Goal: Task Accomplishment & Management: Manage account settings

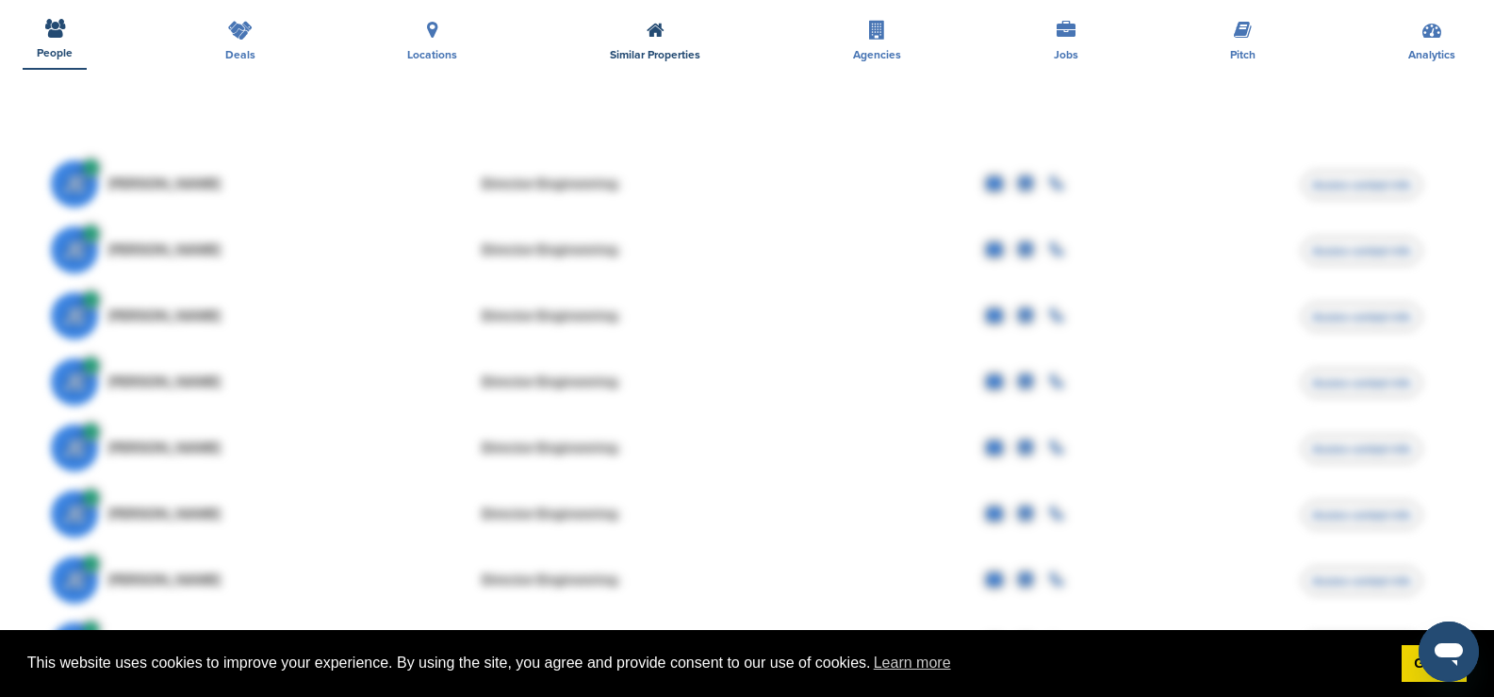
scroll to position [566, 0]
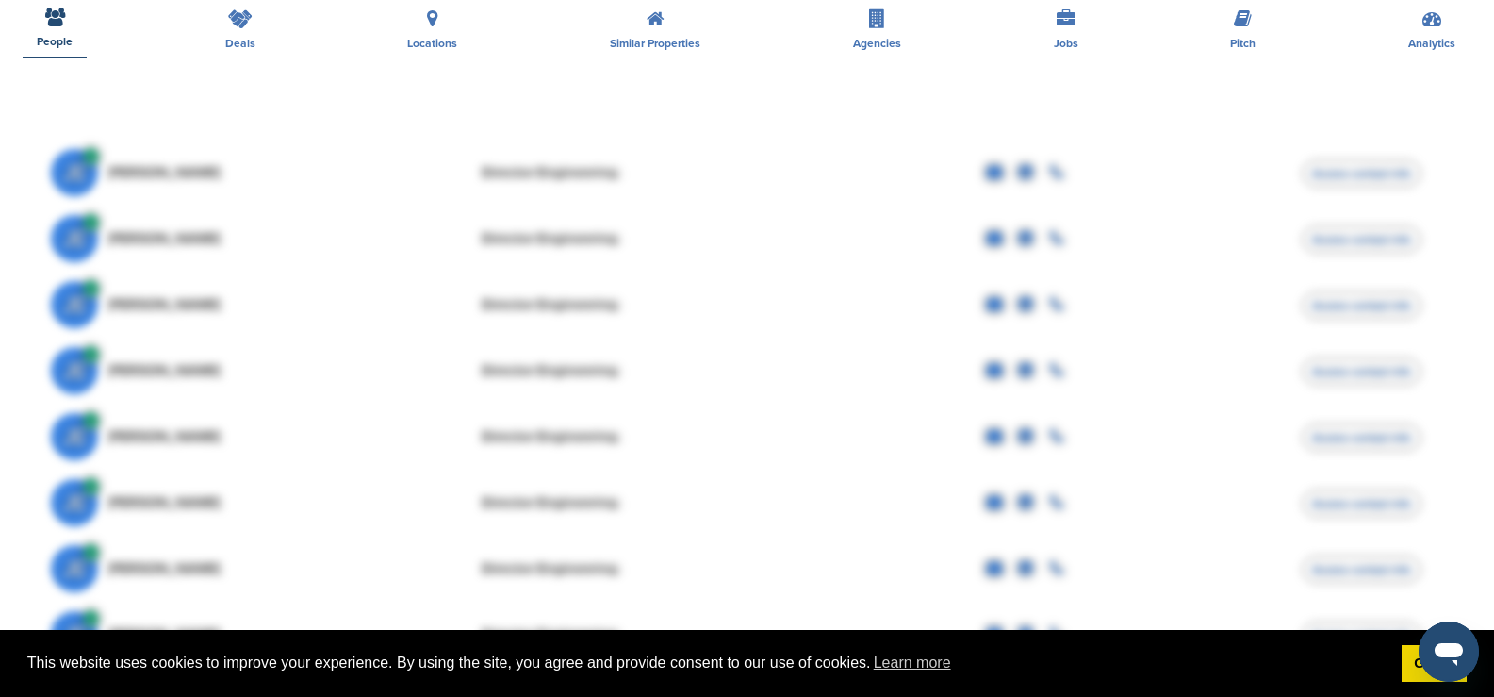
click at [484, 367] on div "Director Engineering" at bounding box center [622, 370] width 283 height 15
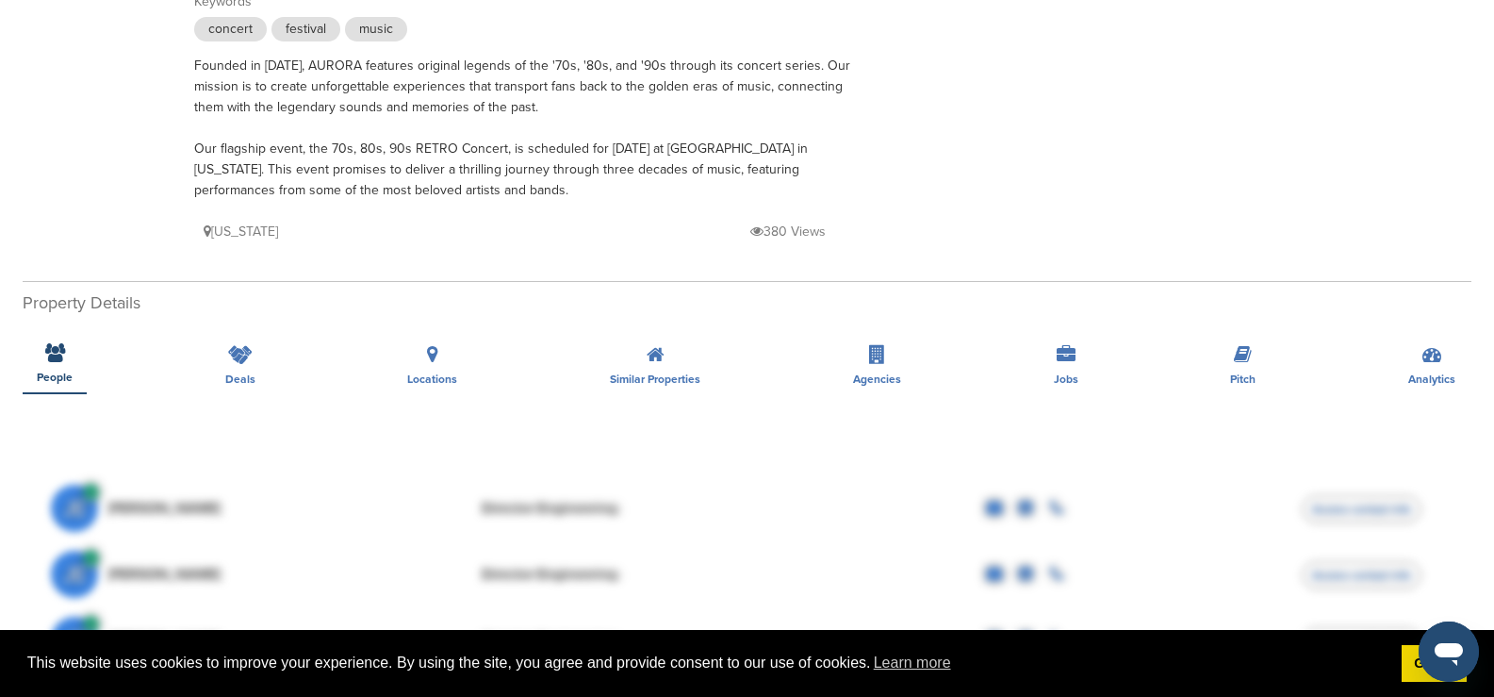
scroll to position [471, 0]
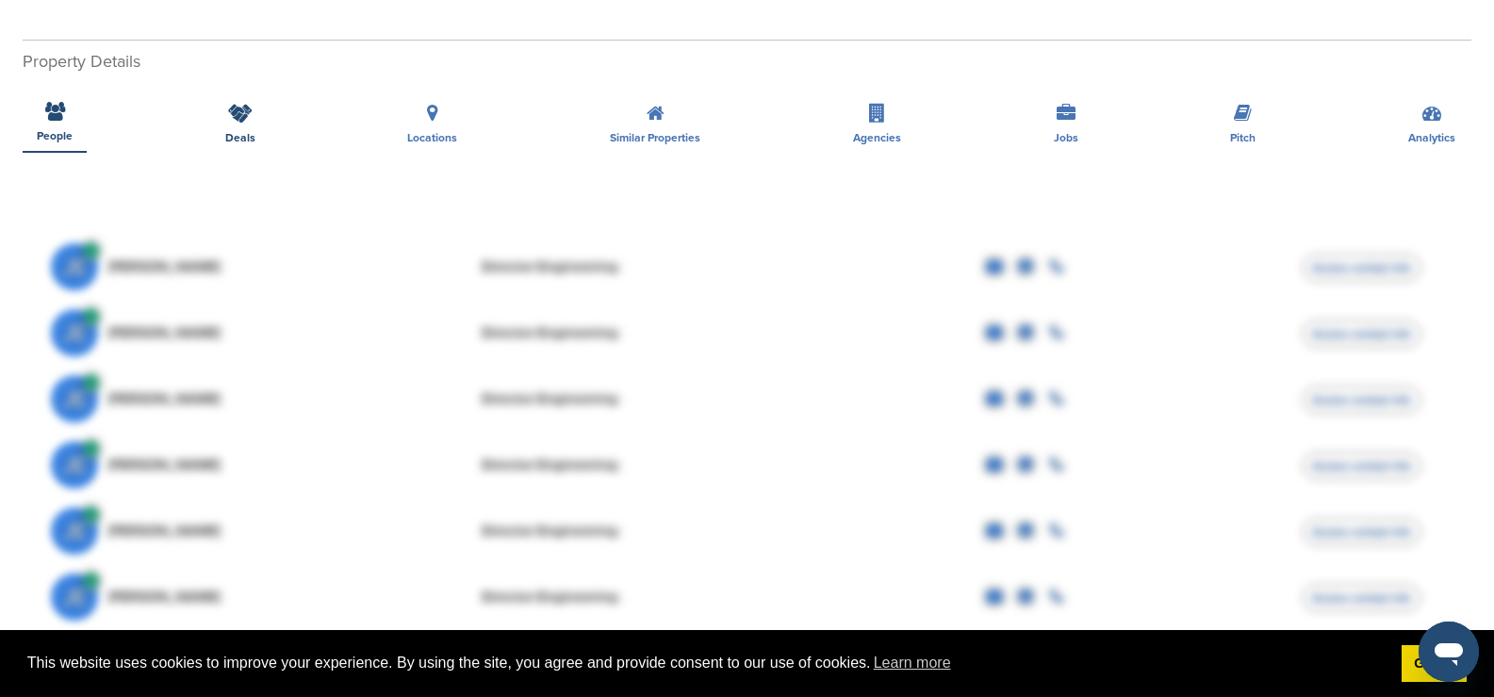
click at [245, 124] on div "Deals" at bounding box center [240, 118] width 58 height 70
click at [234, 120] on icon at bounding box center [240, 113] width 25 height 19
click at [453, 129] on div "Locations" at bounding box center [432, 118] width 78 height 70
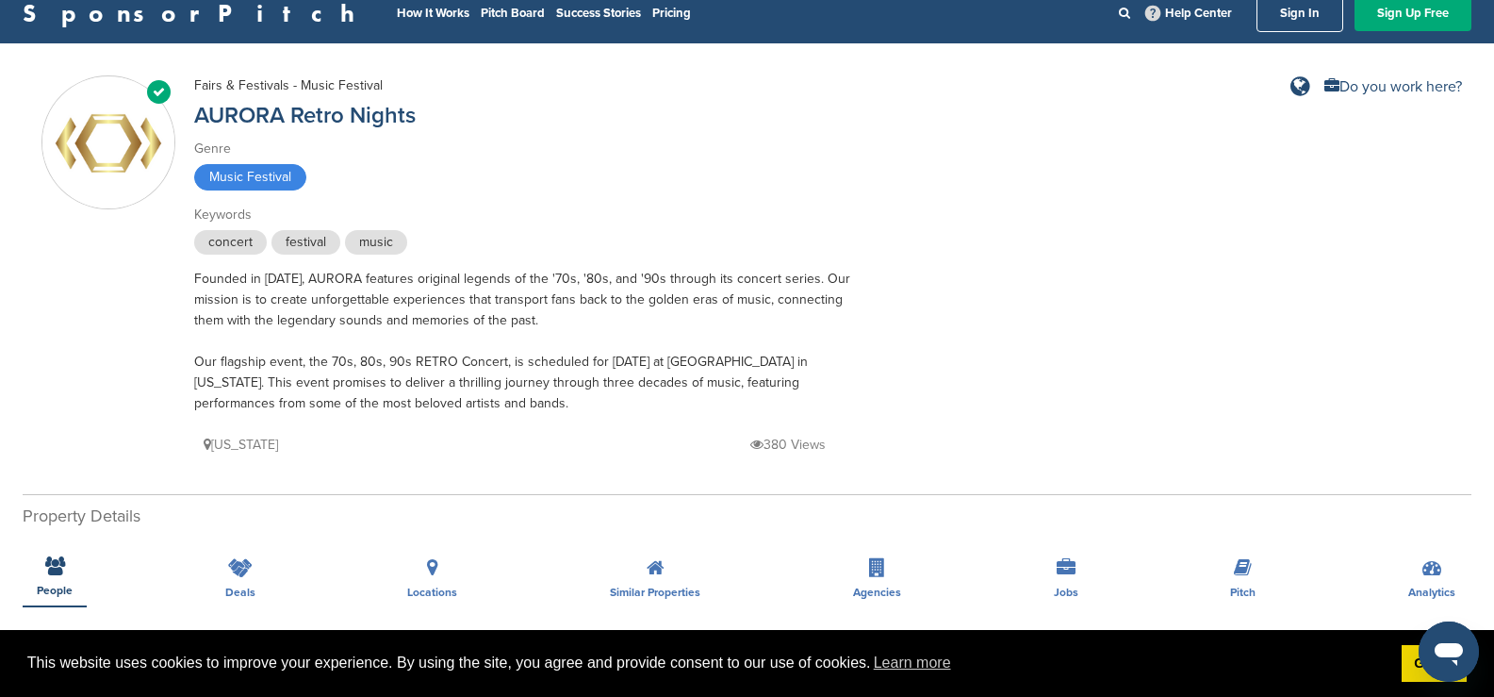
scroll to position [0, 0]
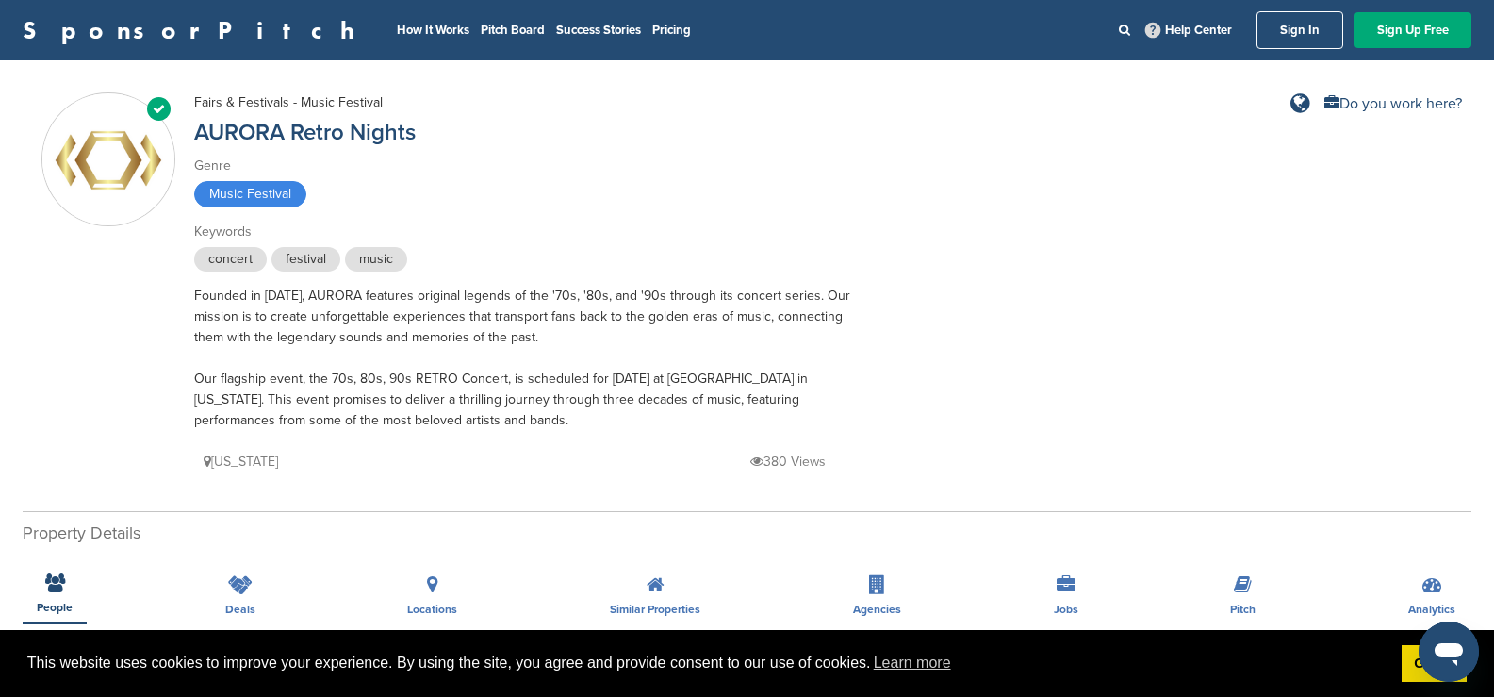
click at [210, 259] on span "concert" at bounding box center [230, 259] width 73 height 25
click at [256, 135] on link "AURORA Retro Nights" at bounding box center [305, 132] width 222 height 27
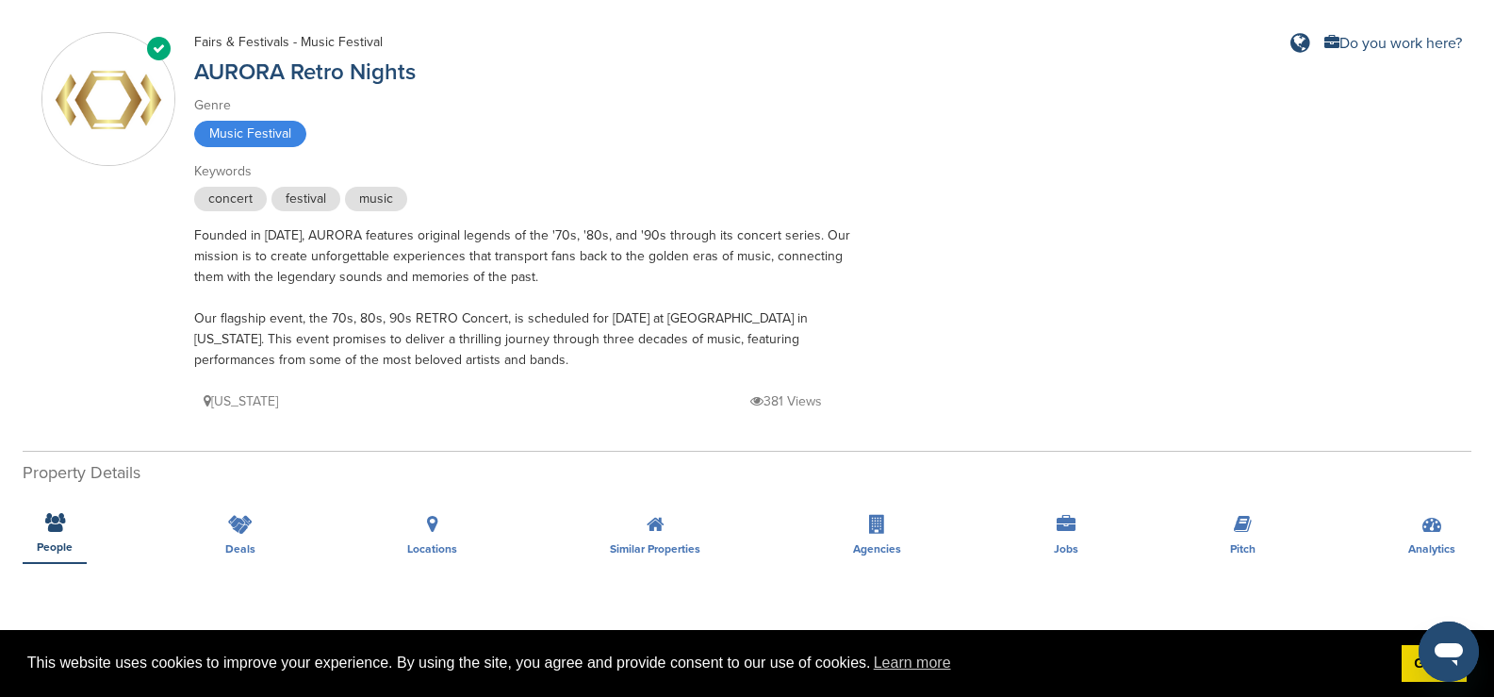
scroll to position [94, 0]
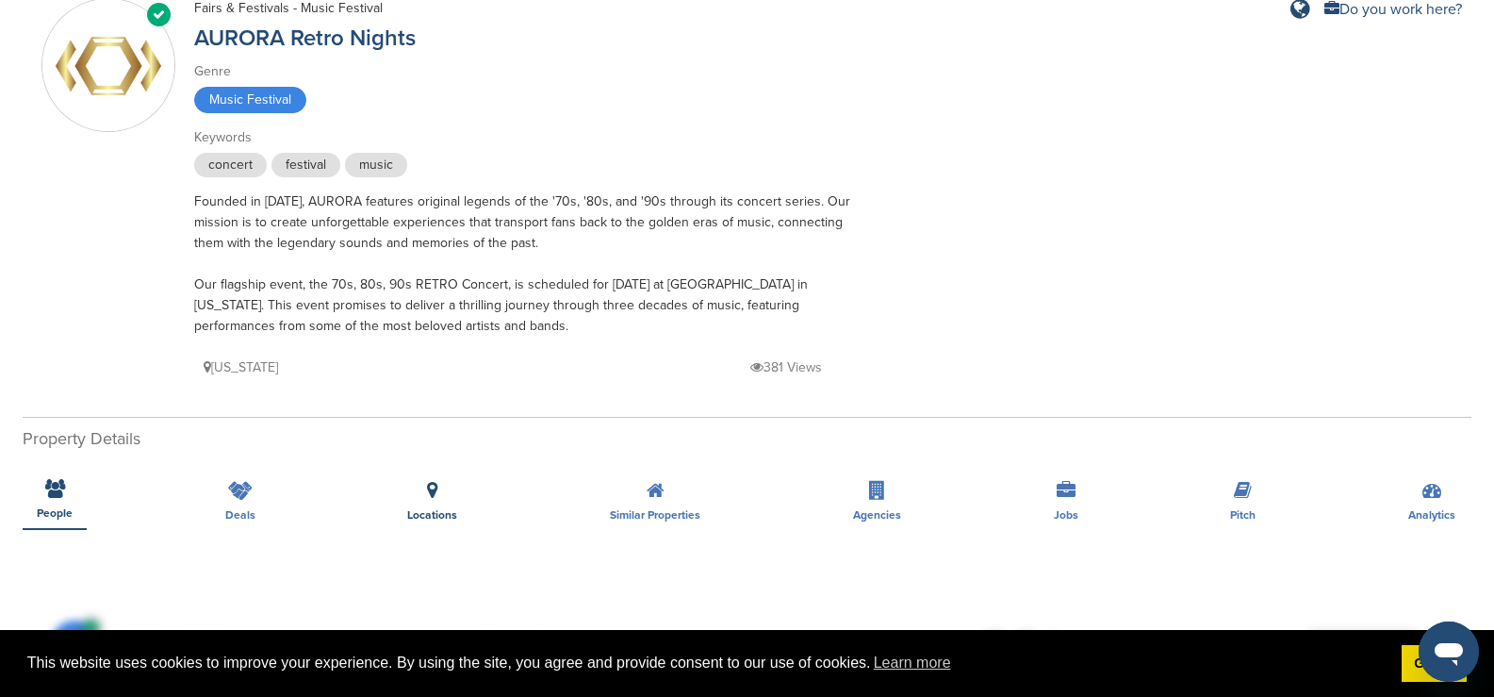
click at [443, 501] on div "Locations" at bounding box center [432, 495] width 78 height 70
click at [434, 505] on div "Locations" at bounding box center [432, 495] width 78 height 70
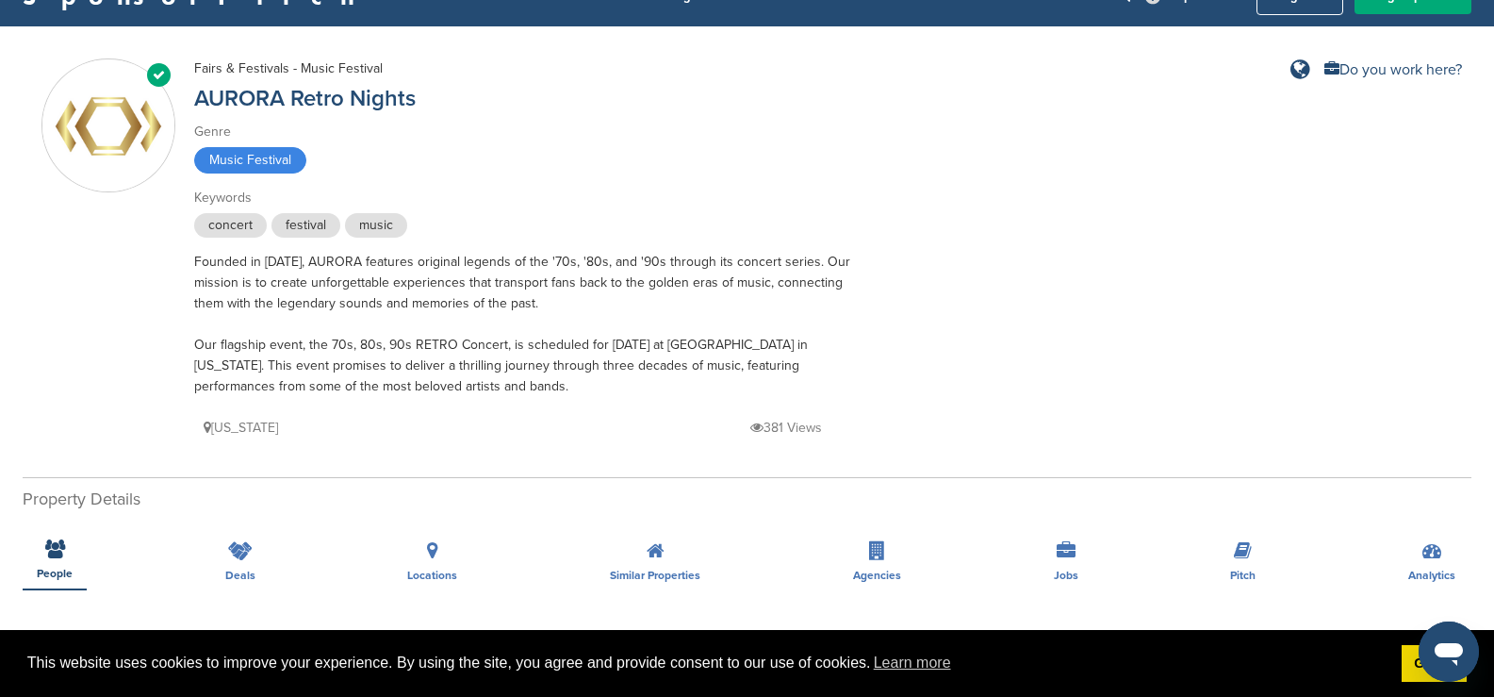
scroll to position [0, 0]
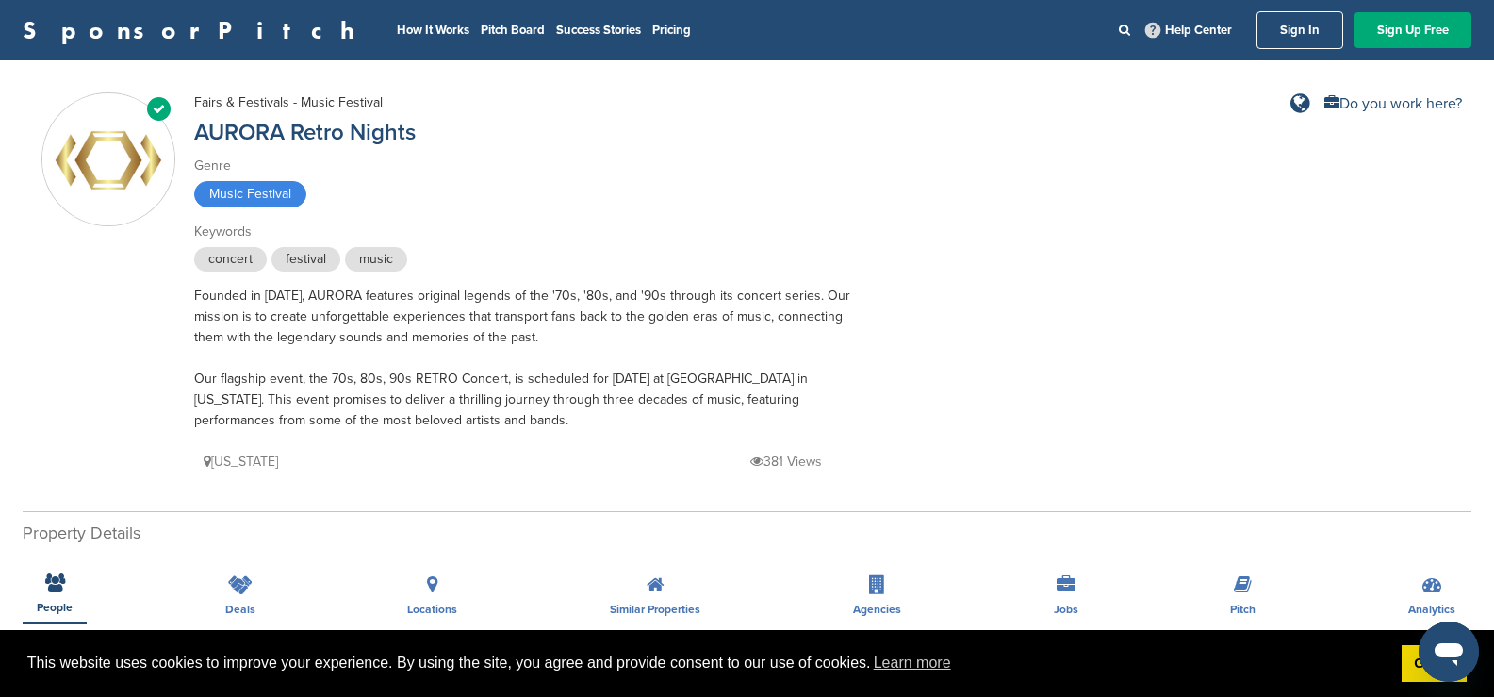
click at [225, 466] on p "[US_STATE]" at bounding box center [241, 462] width 74 height 24
click at [1294, 99] on icon at bounding box center [1301, 103] width 20 height 23
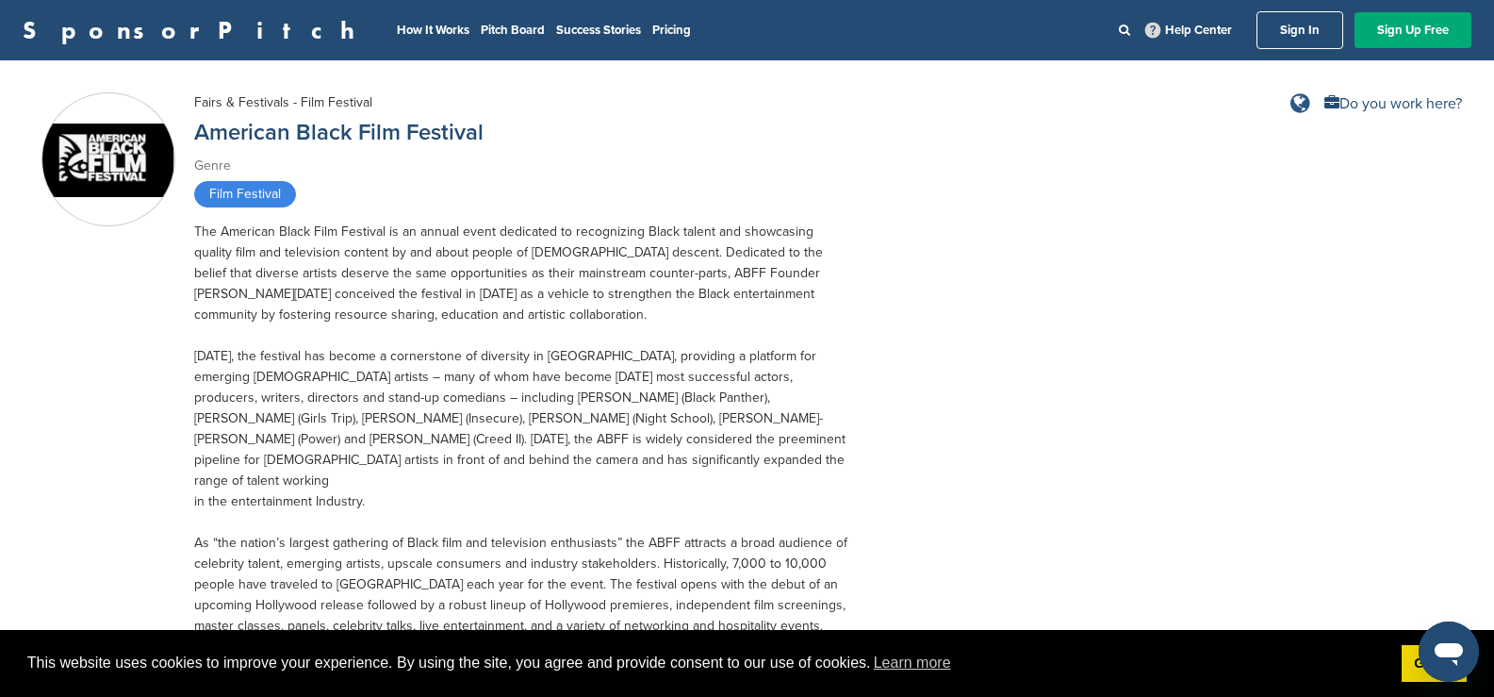
click at [1302, 100] on icon at bounding box center [1301, 103] width 20 height 23
click at [1287, 29] on link "Sign In" at bounding box center [1300, 30] width 87 height 38
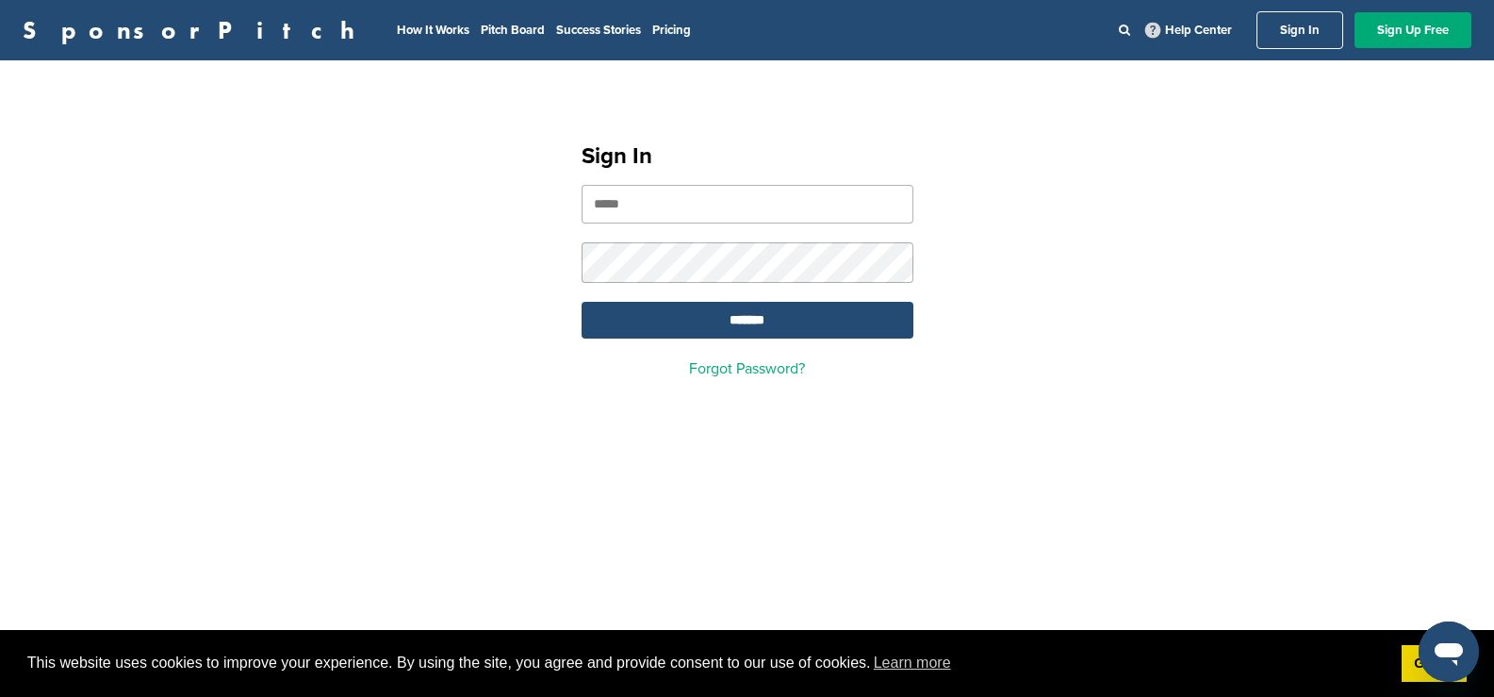
click at [724, 213] on input "email" at bounding box center [748, 204] width 332 height 39
click at [715, 197] on input "email" at bounding box center [748, 204] width 332 height 39
drag, startPoint x: 719, startPoint y: 201, endPoint x: 549, endPoint y: 203, distance: 170.7
click at [549, 203] on div "**********" at bounding box center [747, 252] width 1494 height 338
paste input "**********"
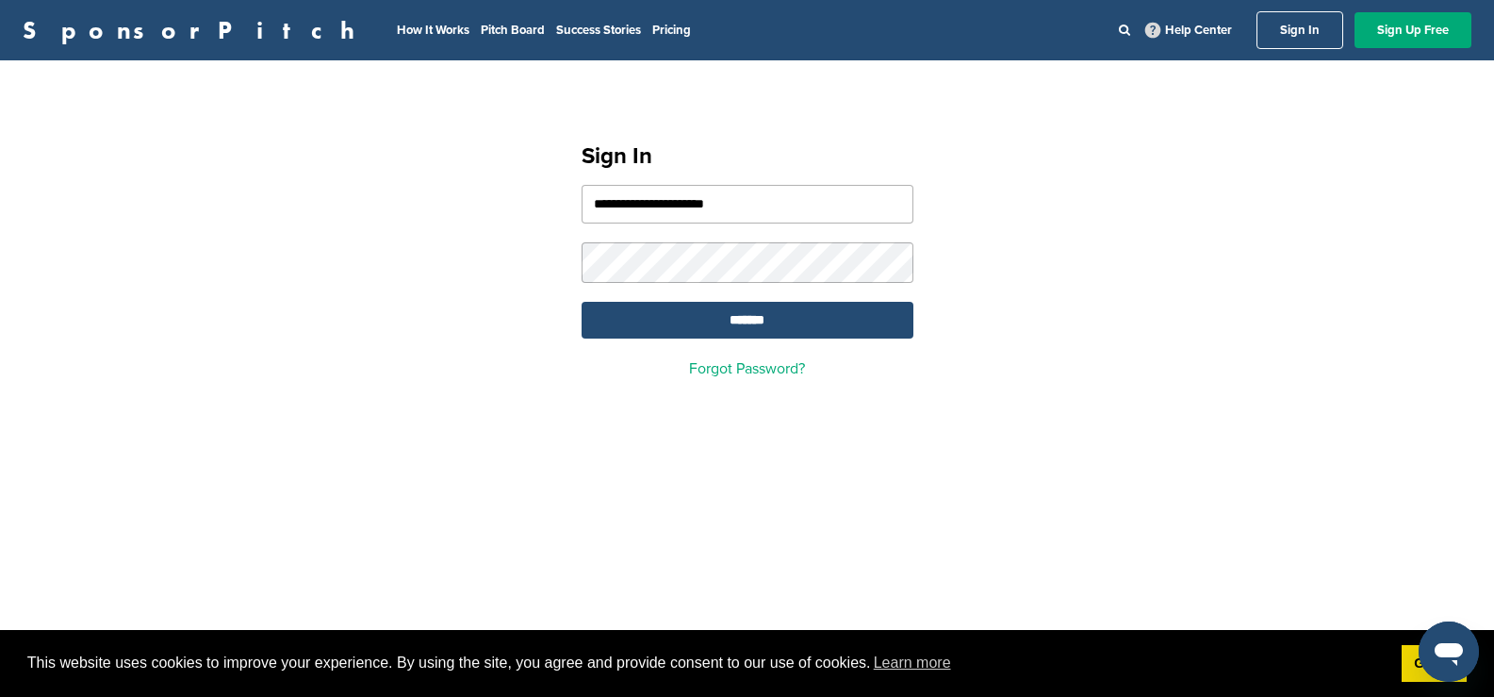
type input "**********"
click at [775, 372] on link "Forgot Password?" at bounding box center [747, 368] width 116 height 19
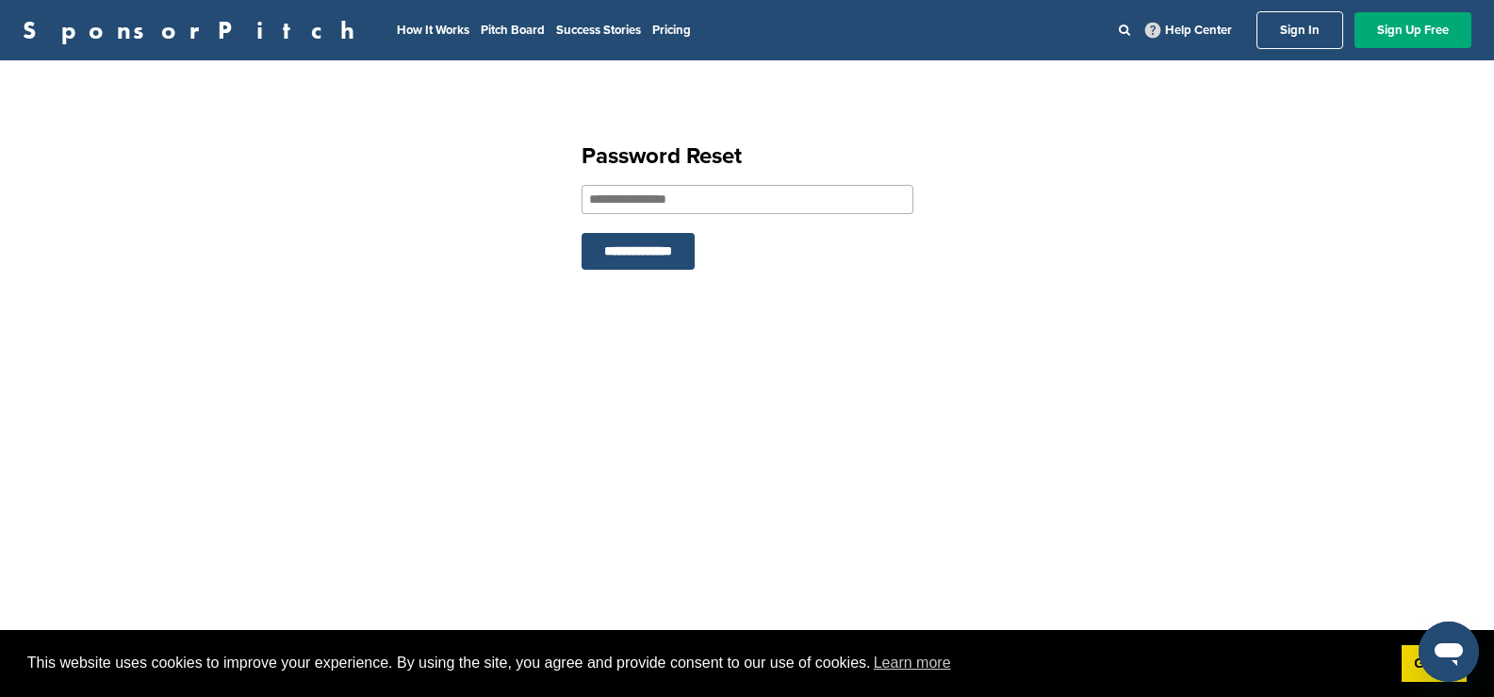
click at [701, 196] on input "email" at bounding box center [748, 199] width 332 height 29
paste input "**********"
type input "**********"
click at [660, 260] on input "**********" at bounding box center [638, 251] width 113 height 37
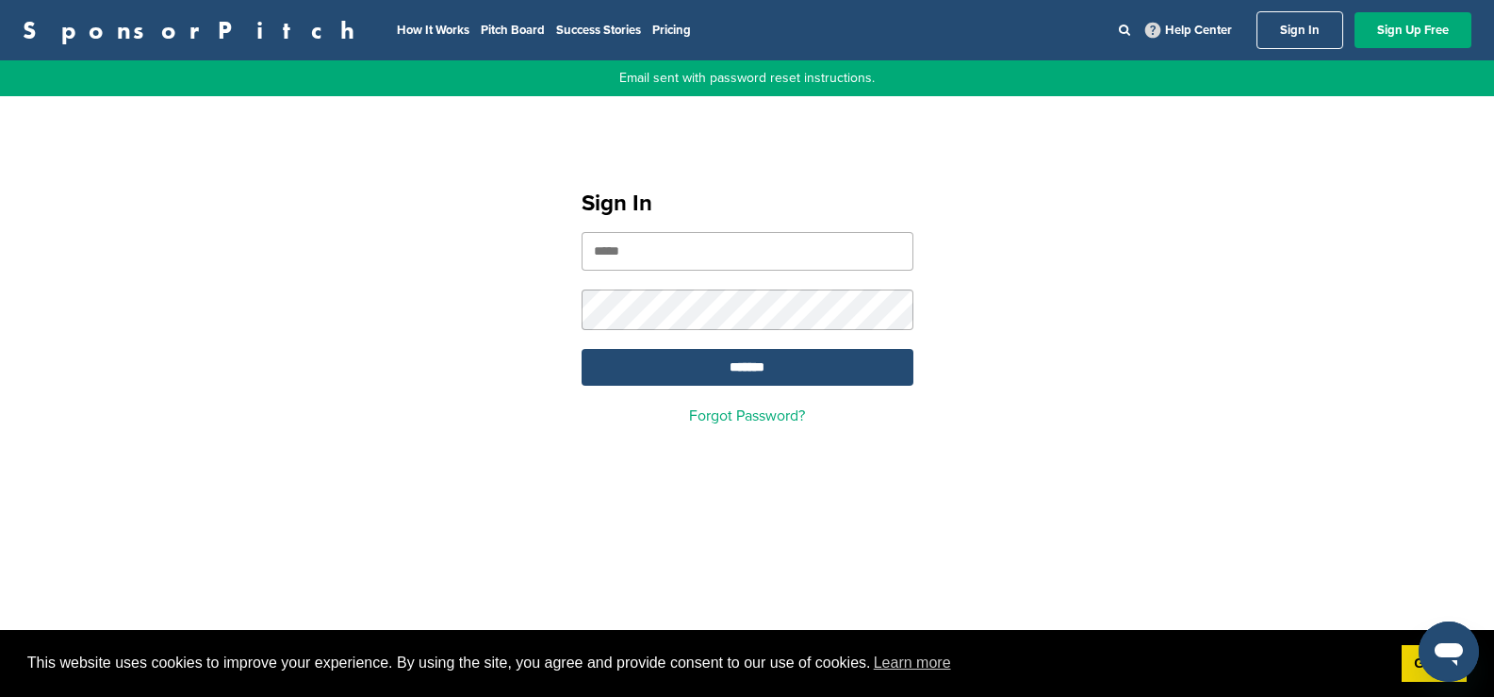
drag, startPoint x: 1422, startPoint y: 42, endPoint x: 1372, endPoint y: 139, distance: 108.4
click at [1421, 41] on link "Sign Up Free" at bounding box center [1413, 30] width 117 height 36
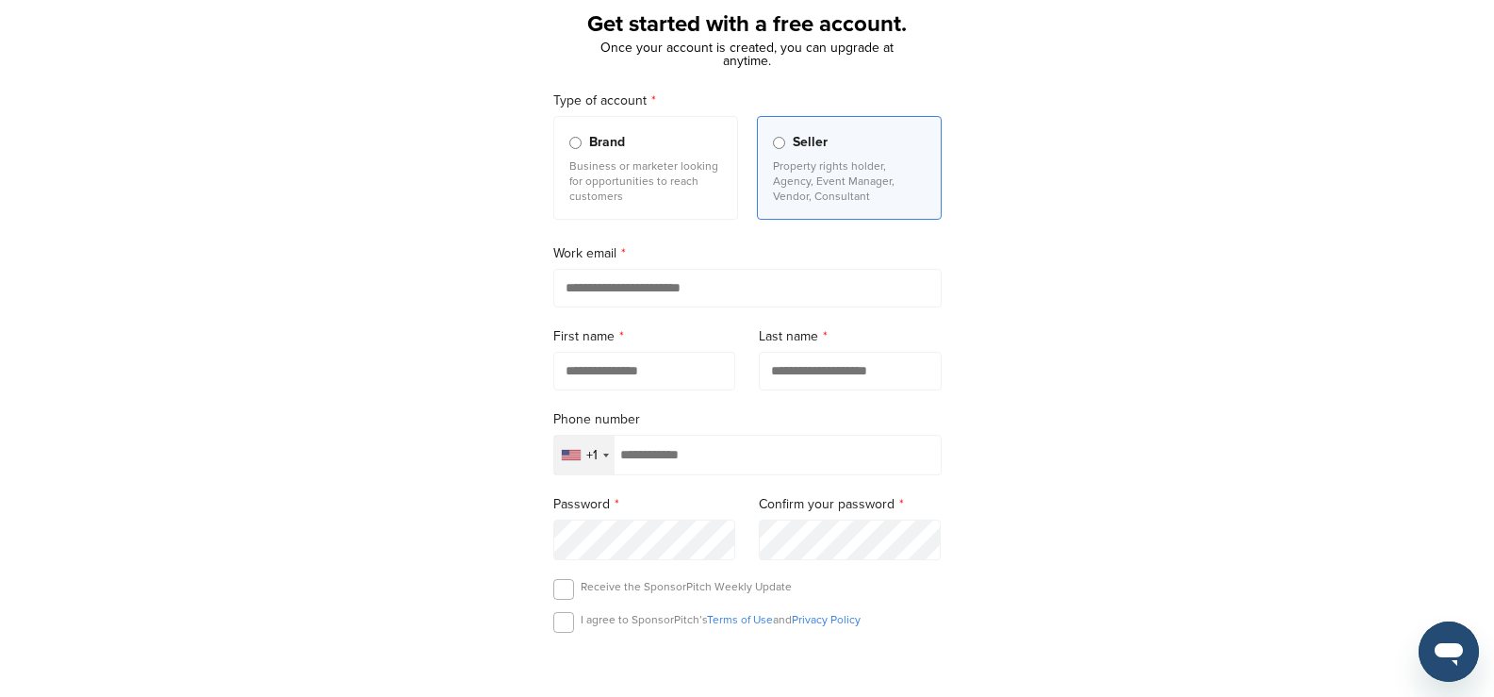
scroll to position [189, 0]
